Goal: Task Accomplishment & Management: Manage account settings

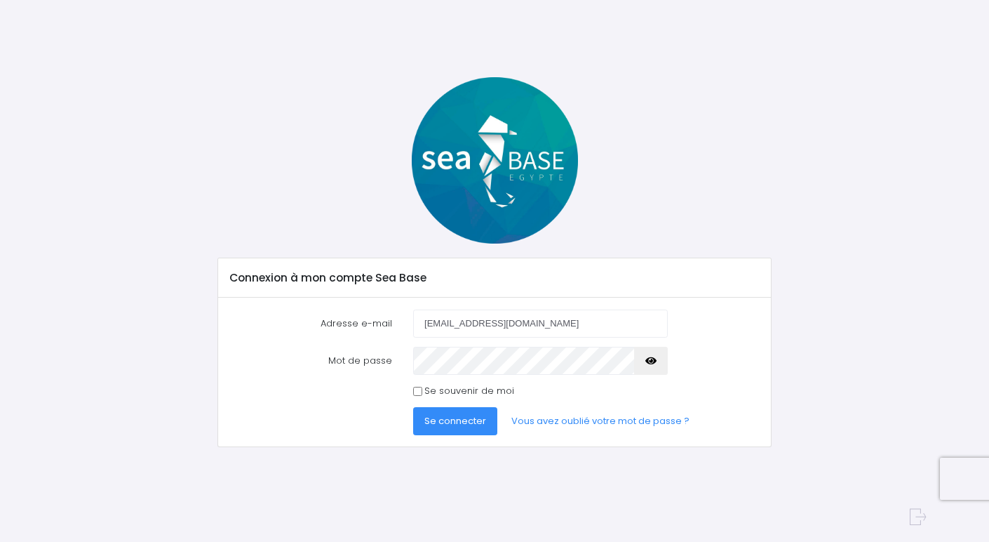
click at [472, 419] on span "Se connecter" at bounding box center [456, 420] width 62 height 13
type input "baillynicolas@hotmail.fr"
click at [474, 423] on span "Se connecter" at bounding box center [456, 420] width 62 height 13
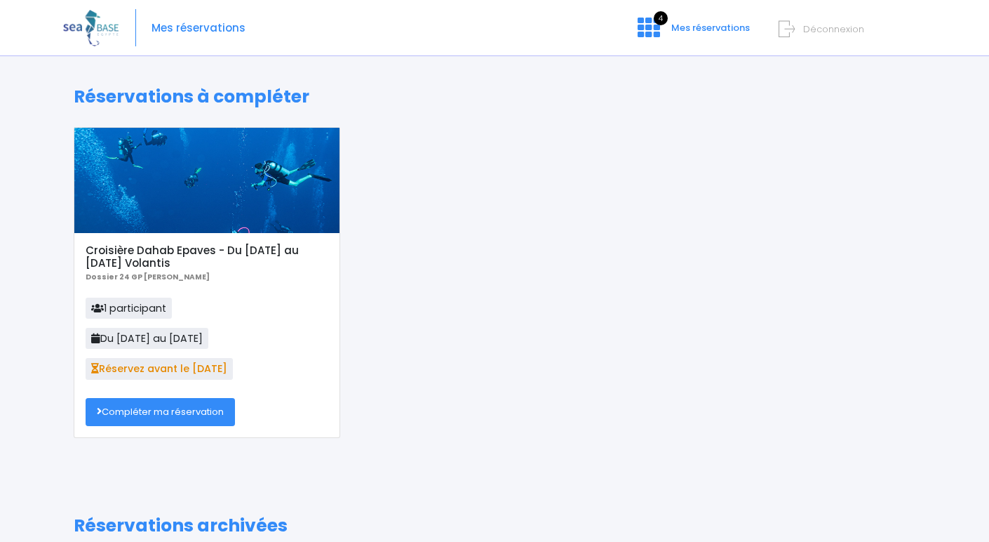
click at [175, 413] on link "Compléter ma réservation" at bounding box center [160, 412] width 149 height 28
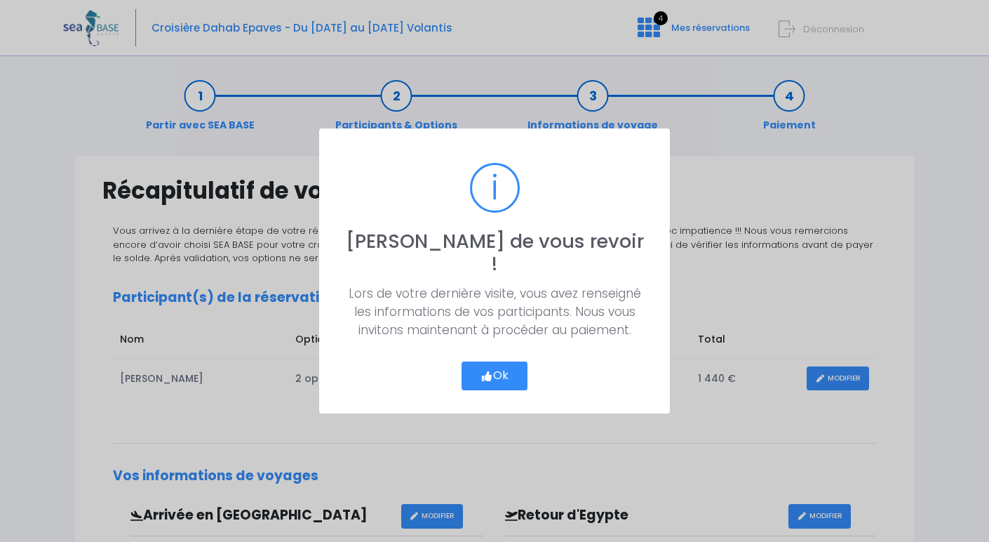
click at [492, 372] on button "Ok" at bounding box center [495, 375] width 66 height 29
